Goal: Navigation & Orientation: Find specific page/section

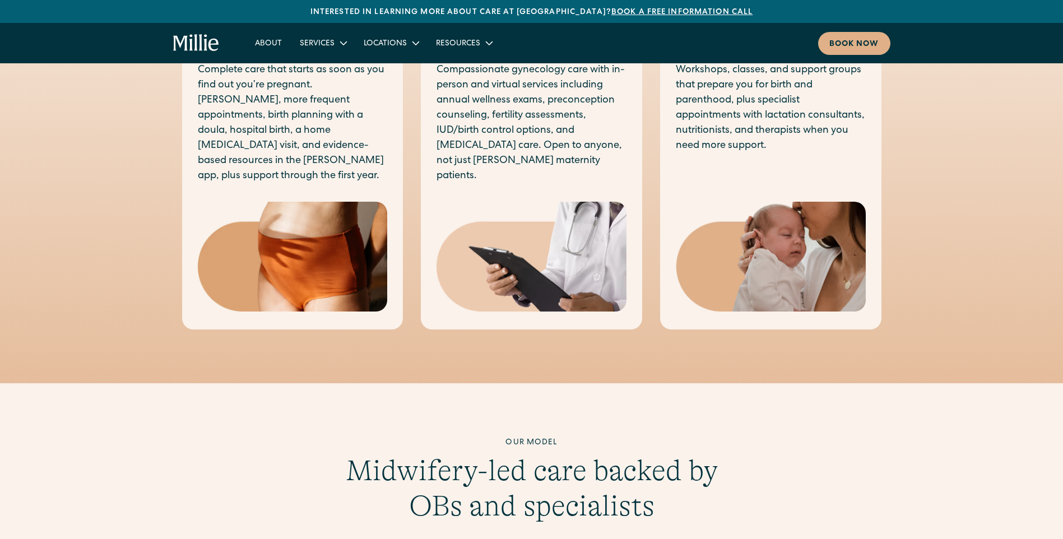
scroll to position [711, 0]
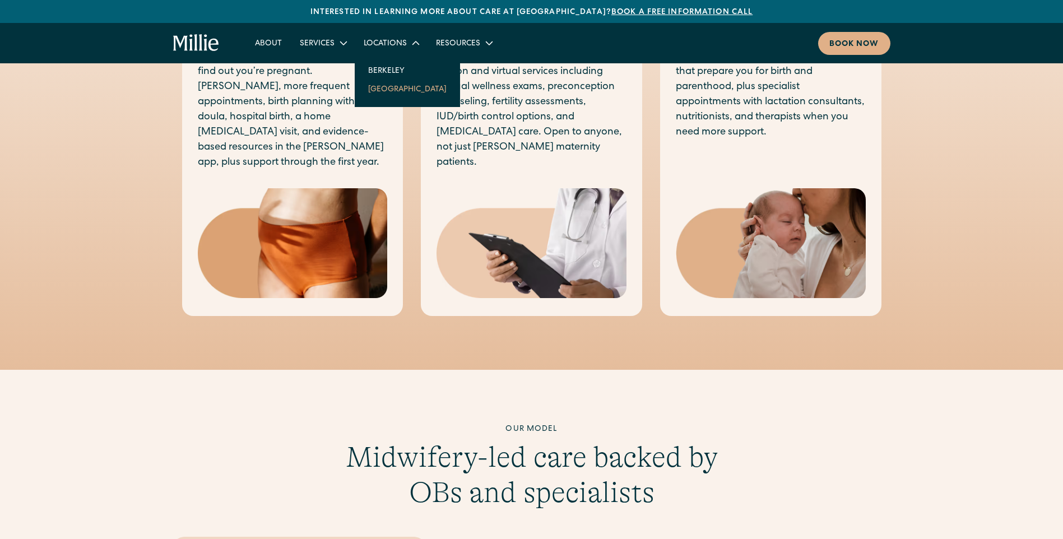
click at [359, 98] on link "[GEOGRAPHIC_DATA]" at bounding box center [407, 89] width 96 height 18
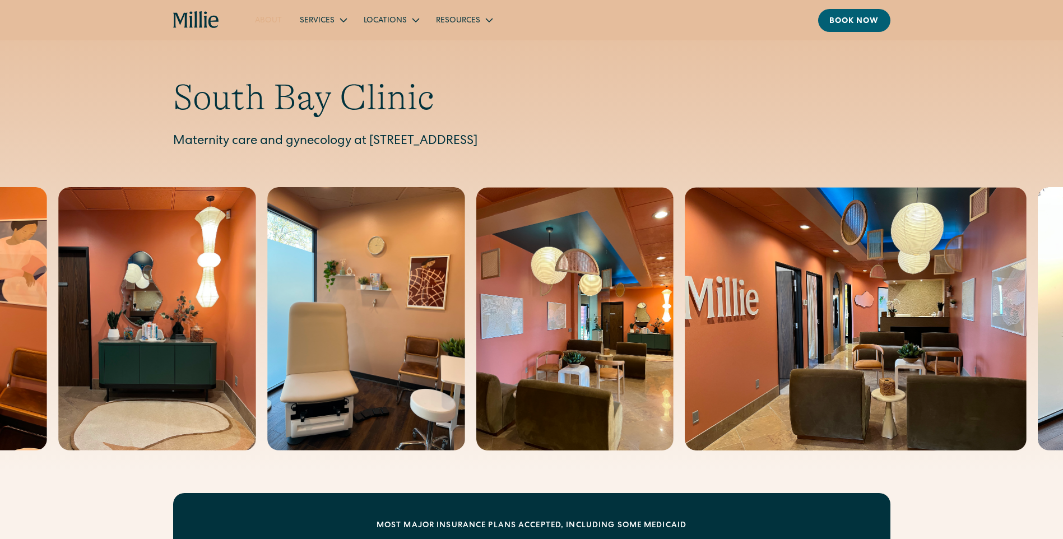
click at [246, 24] on link "About" at bounding box center [268, 20] width 45 height 18
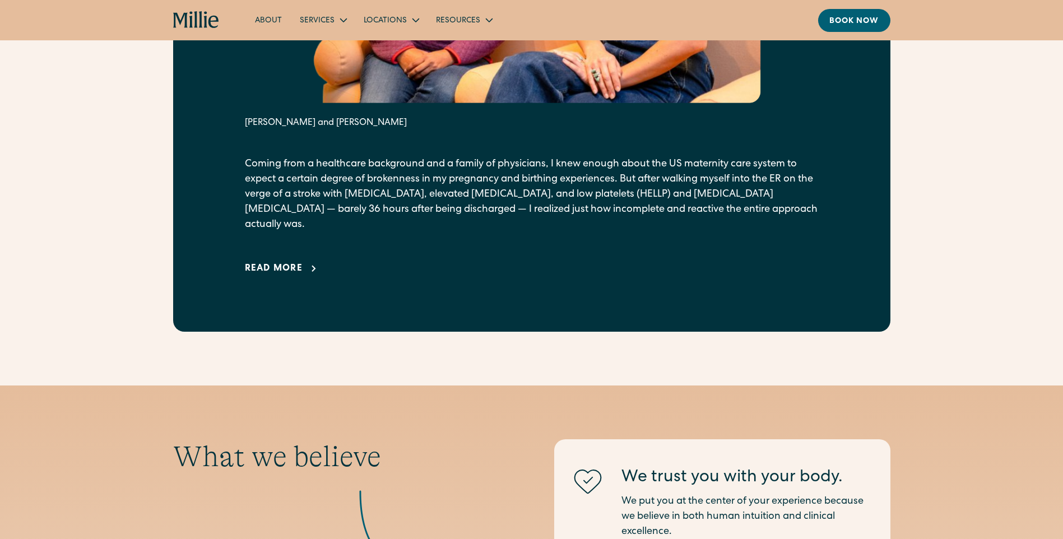
scroll to position [832, 0]
